Goal: Browse casually: Explore the website without a specific task or goal

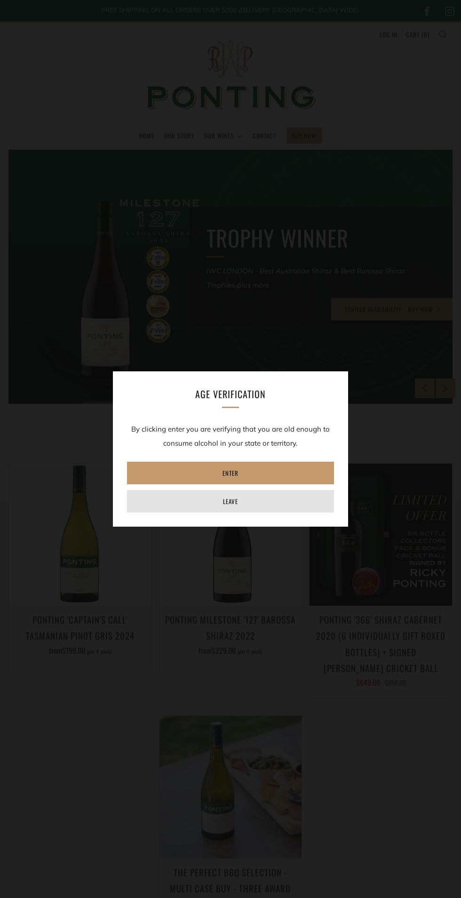
click at [258, 508] on link "Leave" at bounding box center [230, 501] width 207 height 23
click at [248, 501] on link "Leave" at bounding box center [230, 501] width 207 height 23
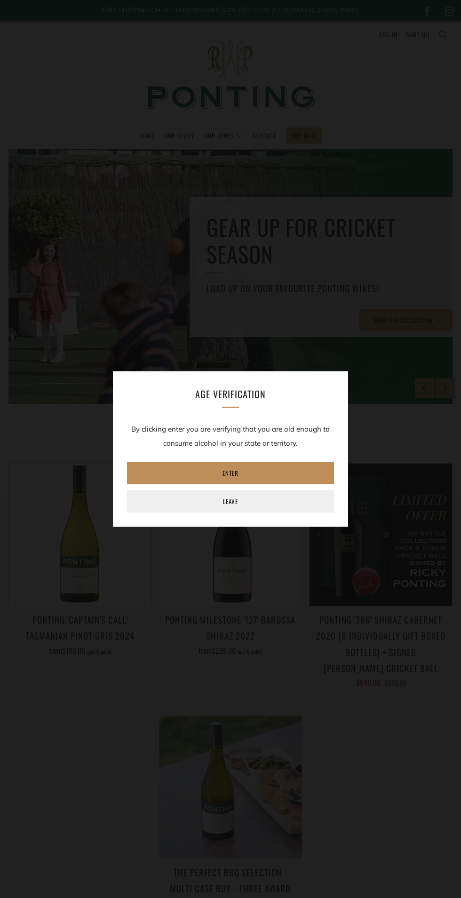
click at [278, 477] on link "Enter" at bounding box center [230, 472] width 207 height 23
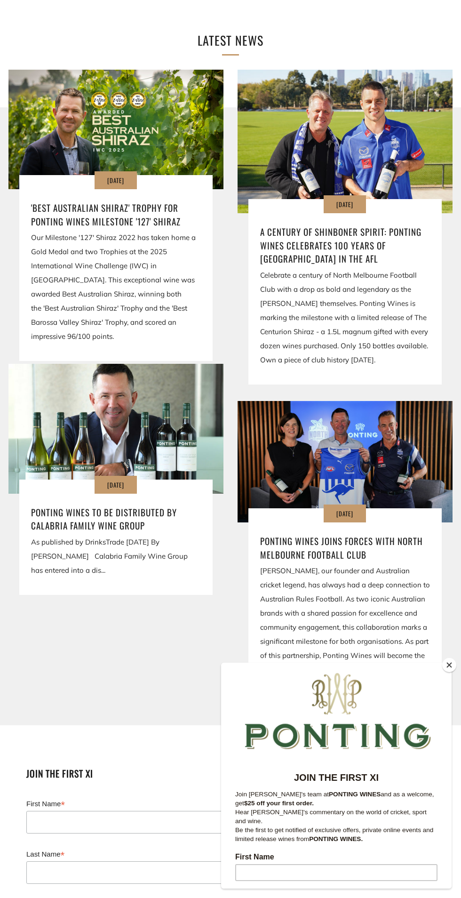
scroll to position [2055, 0]
